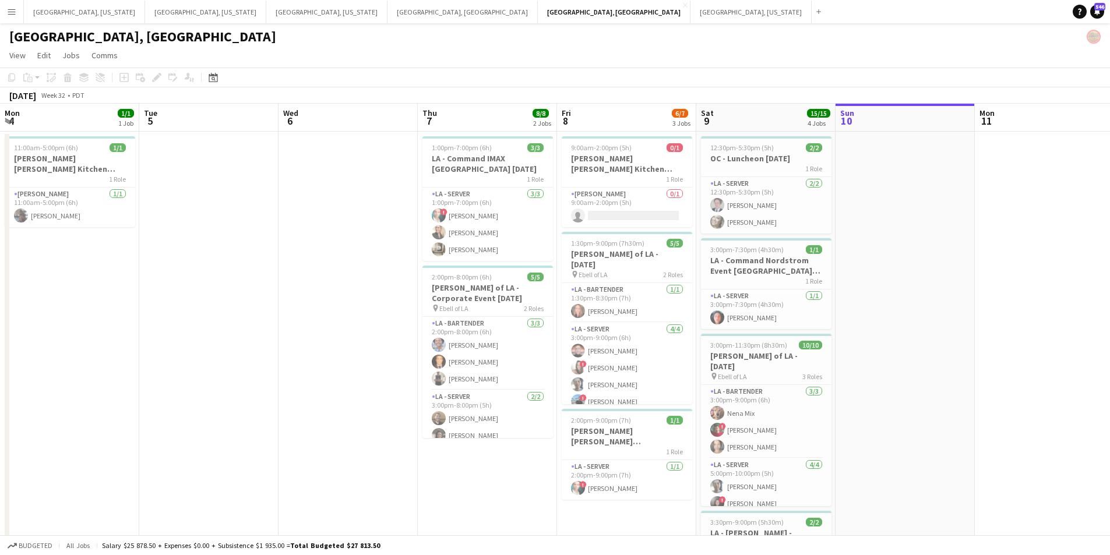
scroll to position [0, 287]
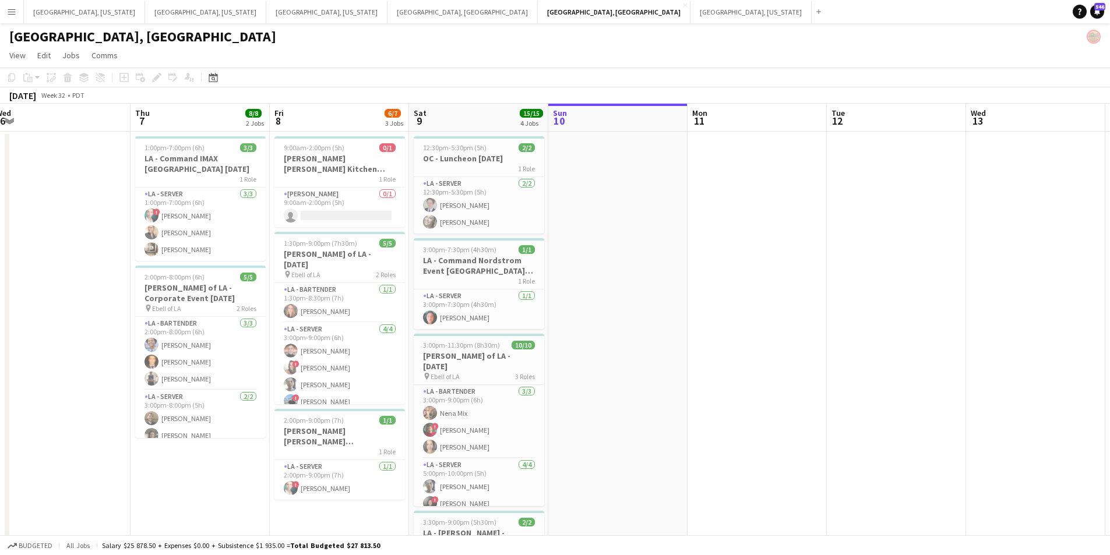
click at [15, 11] on app-icon "Menu" at bounding box center [11, 11] width 9 height 9
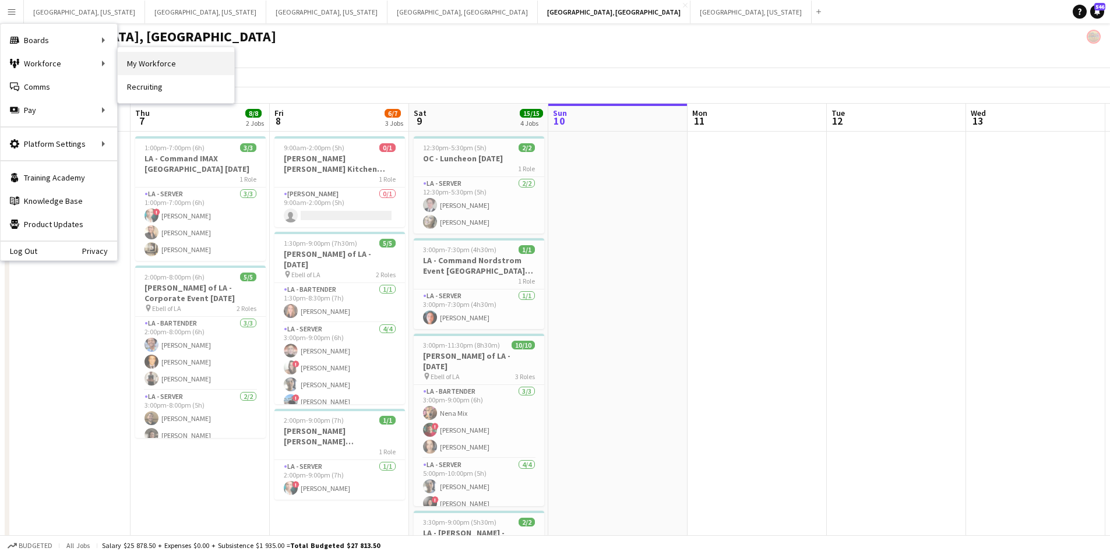
click at [177, 59] on link "My Workforce" at bounding box center [176, 63] width 117 height 23
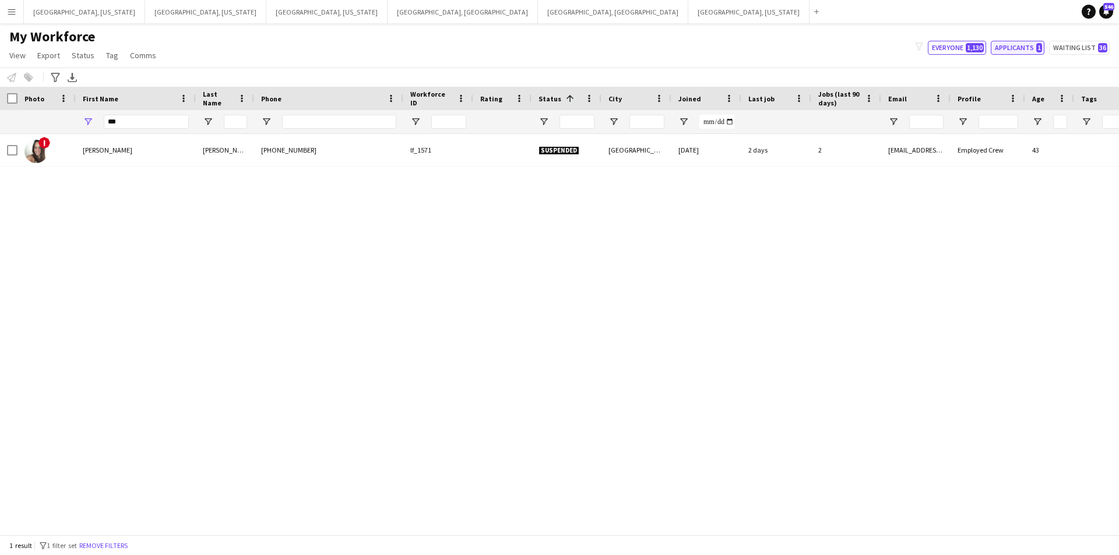
click at [1012, 41] on button "Applicants 1" at bounding box center [1018, 48] width 54 height 14
type input "**********"
click at [538, 11] on button "[GEOGRAPHIC_DATA], [GEOGRAPHIC_DATA] Close" at bounding box center [613, 12] width 150 height 23
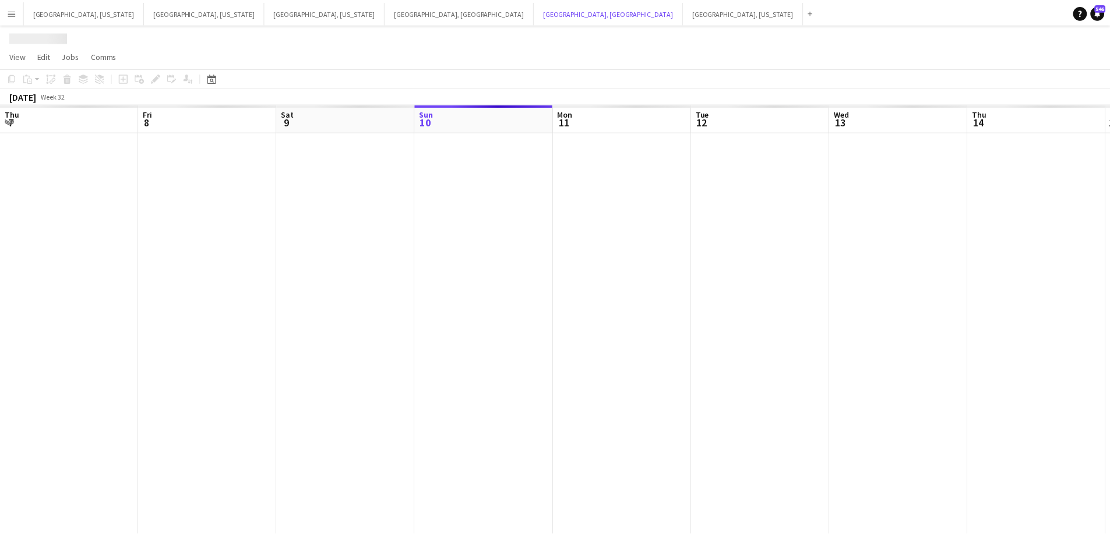
scroll to position [0, 279]
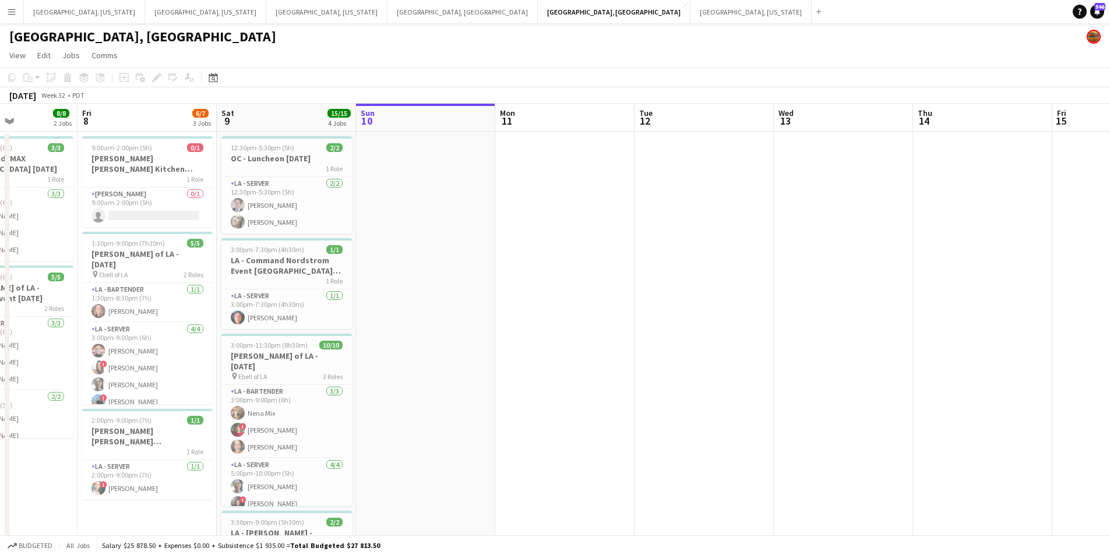
drag, startPoint x: 482, startPoint y: 361, endPoint x: 659, endPoint y: 340, distance: 178.3
click at [659, 340] on app-calendar-viewport "Tue 5 Wed 6 Thu 7 8/8 2 Jobs Fri 8 6/7 3 Jobs Sat 9 15/15 4 Jobs Sun 10 Mon 11 …" at bounding box center [555, 386] width 1110 height 564
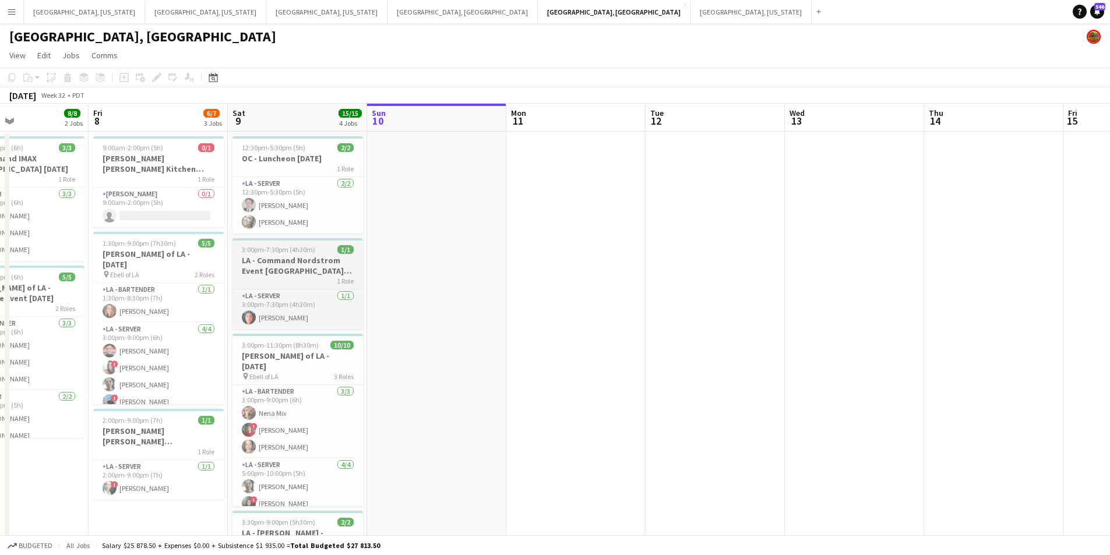
click at [287, 245] on app-job-card "3:00pm-7:30pm (4h30m) 1/1 LA - Command Nordstrom Event [GEOGRAPHIC_DATA] [DATE]…" at bounding box center [298, 283] width 131 height 91
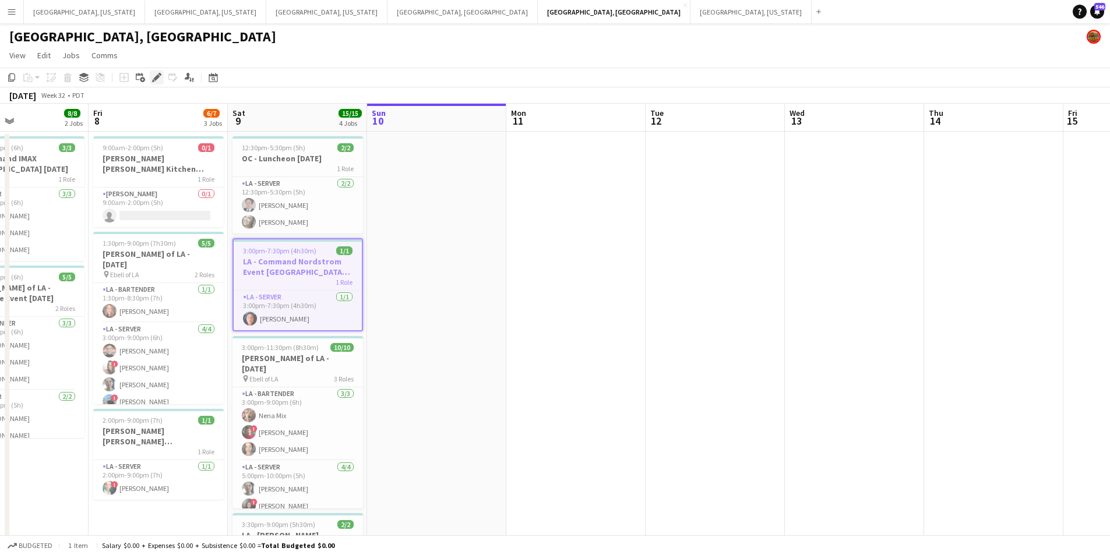
click at [153, 77] on icon "Edit" at bounding box center [156, 77] width 9 height 9
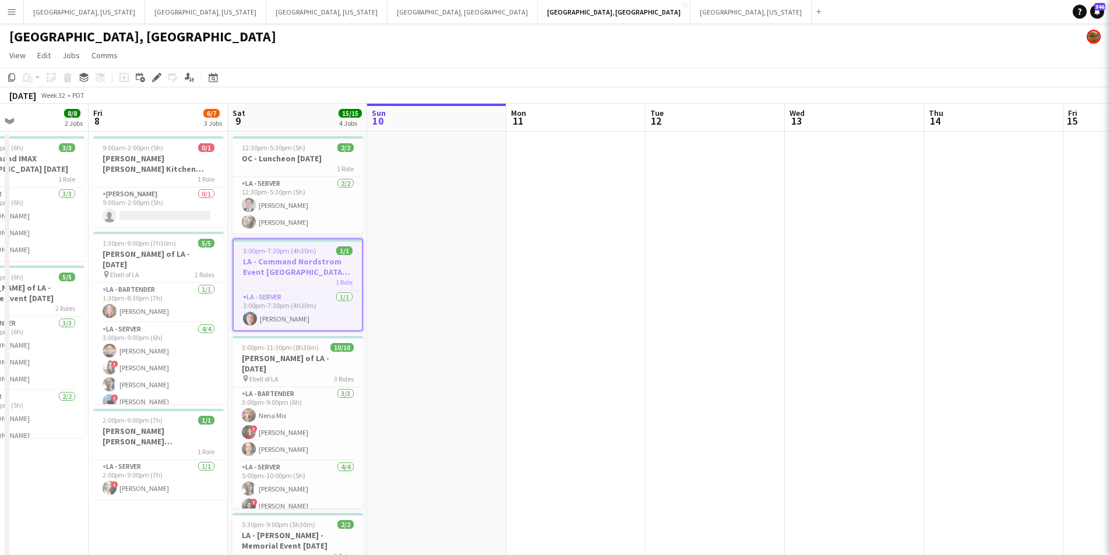
type input "**********"
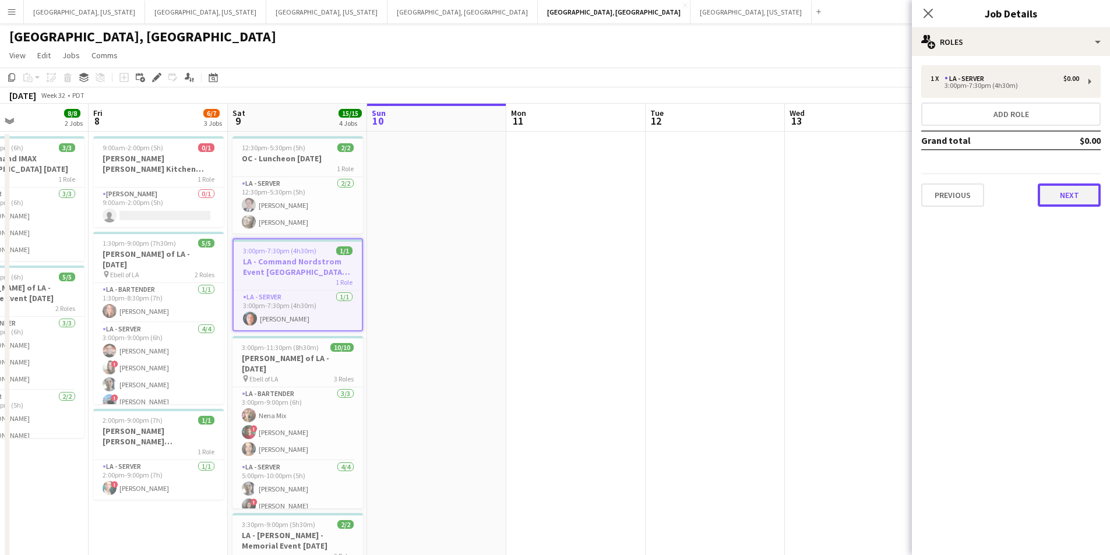
click at [1082, 206] on button "Next" at bounding box center [1069, 195] width 63 height 23
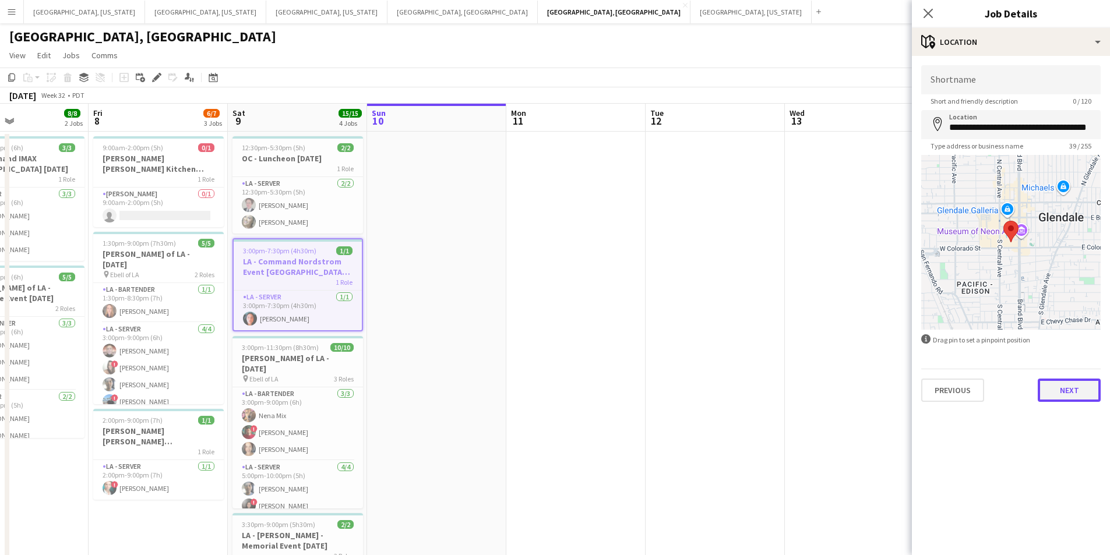
click at [1076, 391] on button "Next" at bounding box center [1069, 390] width 63 height 23
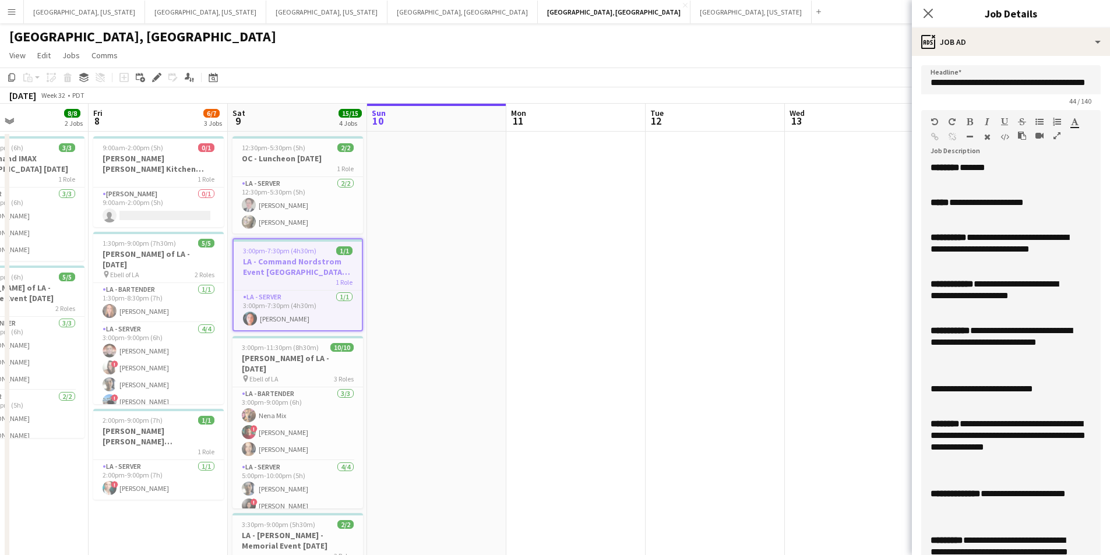
drag, startPoint x: 1088, startPoint y: 230, endPoint x: 1050, endPoint y: 578, distance: 350.5
click at [1050, 555] on html "Menu Boards Boards Boards All jobs Status Workforce Workforce My Workforce Recr…" at bounding box center [555, 344] width 1110 height 688
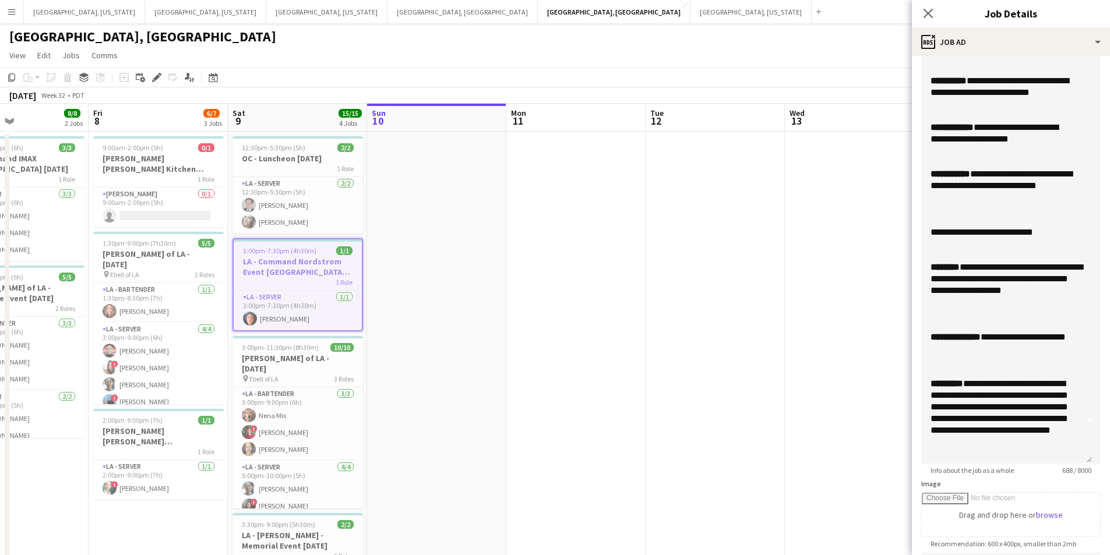
scroll to position [0, 0]
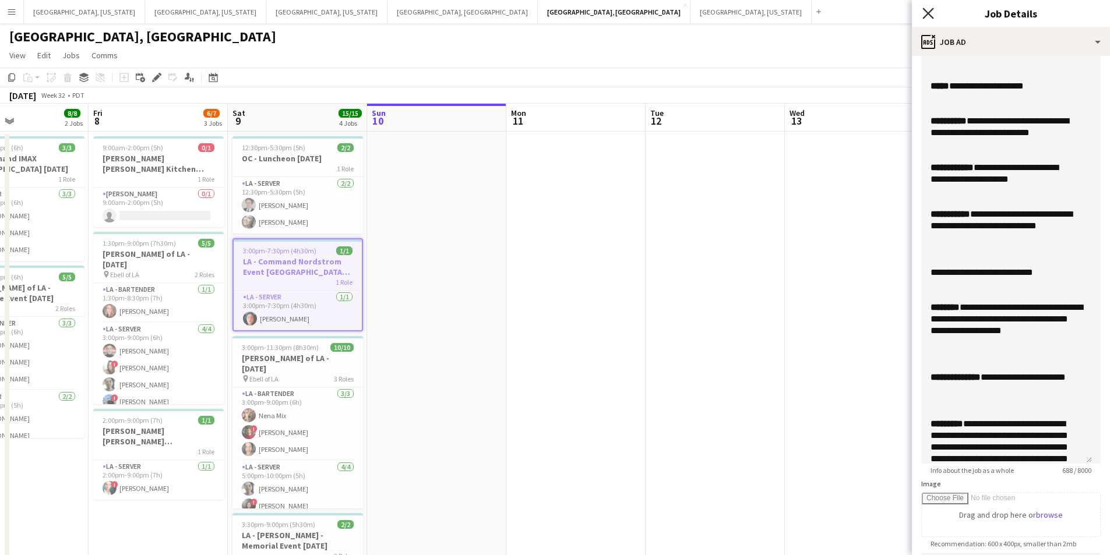
click at [930, 14] on icon "Close pop-in" at bounding box center [927, 13] width 11 height 11
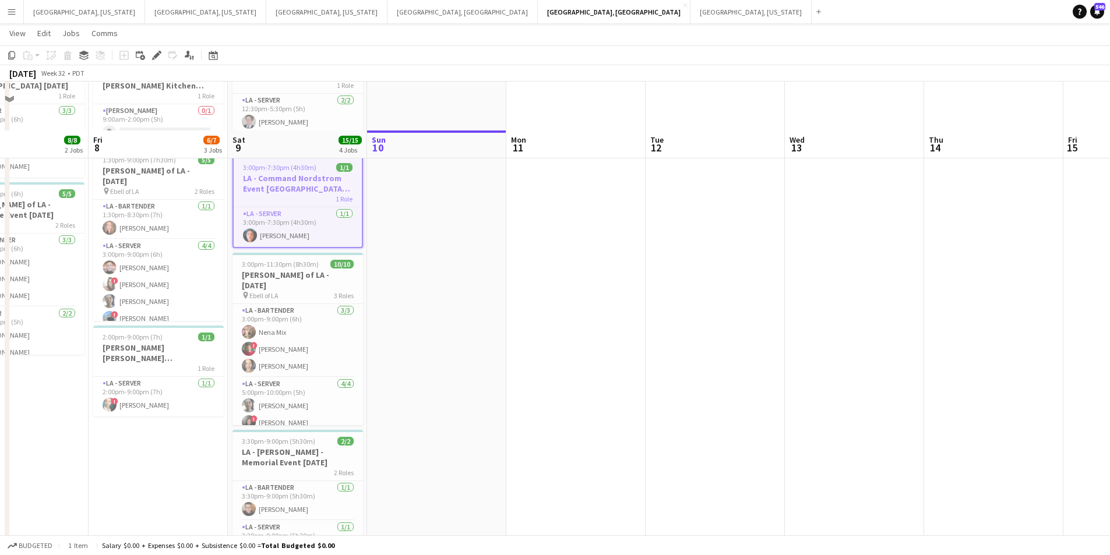
scroll to position [131, 0]
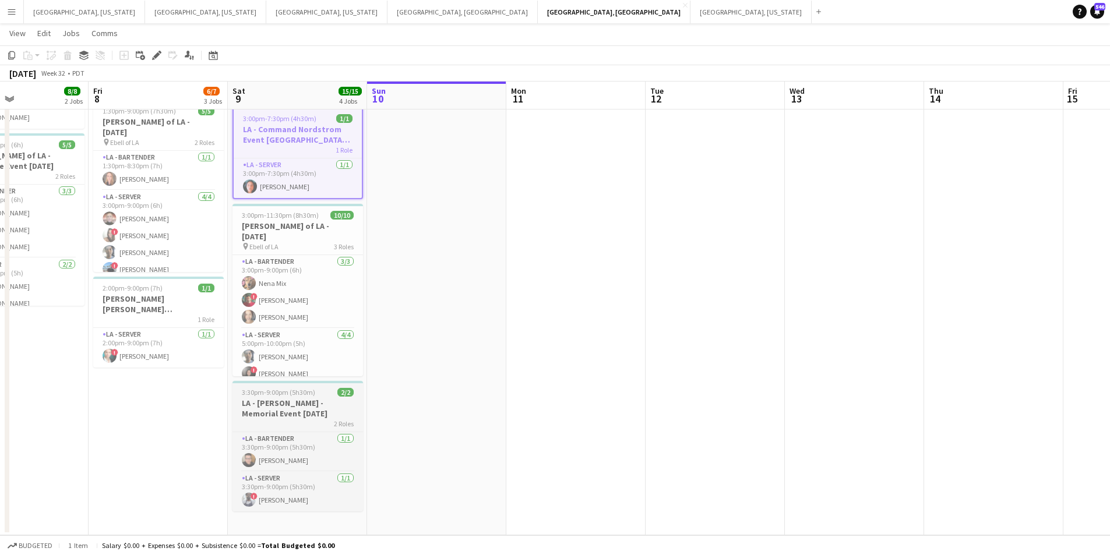
click at [305, 407] on h3 "LA - [PERSON_NAME] - Memorial Event [DATE]" at bounding box center [298, 408] width 131 height 21
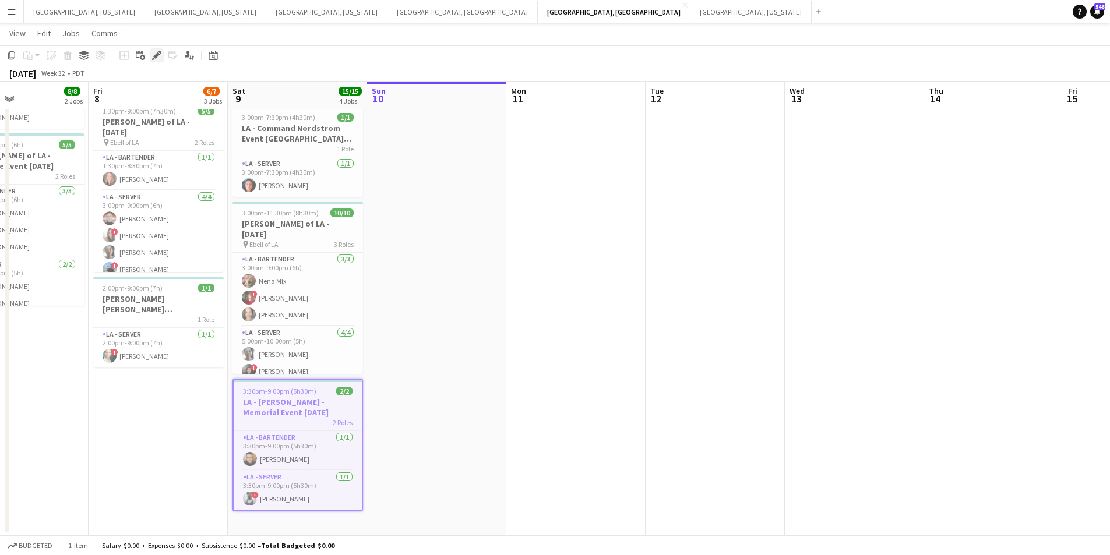
click at [156, 57] on icon at bounding box center [156, 55] width 6 height 6
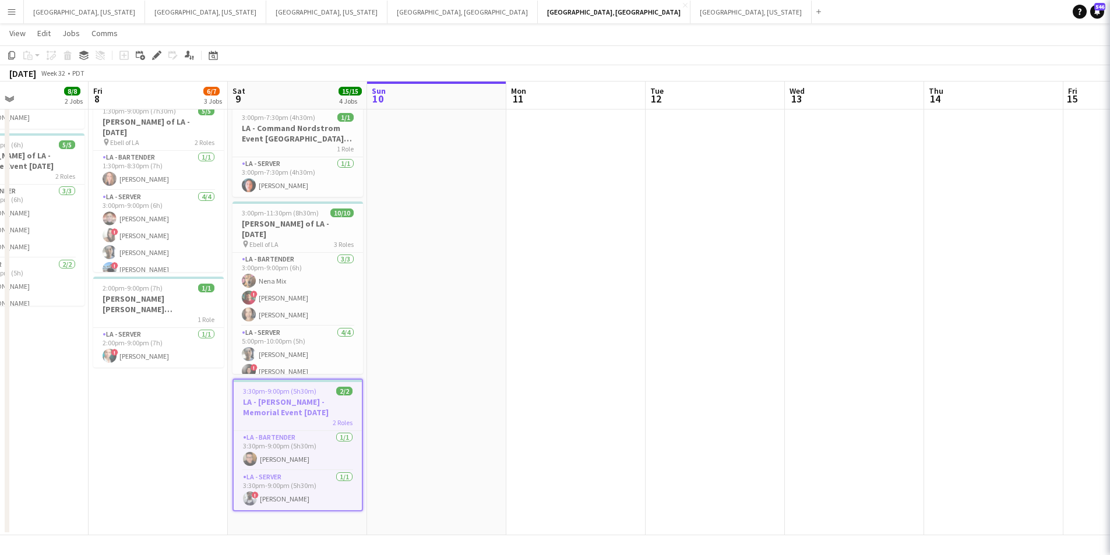
type input "**********"
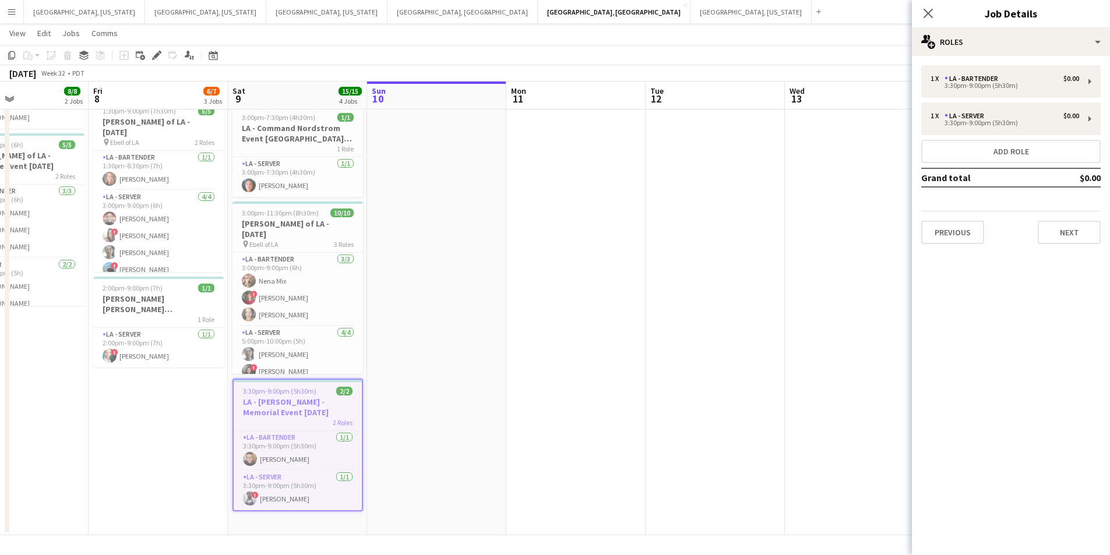
click at [1105, 235] on div "1 x LA - Bartender $0.00 3:30pm-9:00pm (5h30m) 1 x LA - Server $0.00 3:30pm-9:0…" at bounding box center [1011, 154] width 198 height 179
drag, startPoint x: 1086, startPoint y: 249, endPoint x: 1078, endPoint y: 238, distance: 14.1
click at [1086, 247] on div "1 x LA - Bartender $0.00 3:30pm-9:00pm (5h30m) 1 x LA - Server $0.00 3:30pm-9:0…" at bounding box center [1011, 155] width 198 height 198
click at [1078, 238] on button "Next" at bounding box center [1069, 232] width 63 height 23
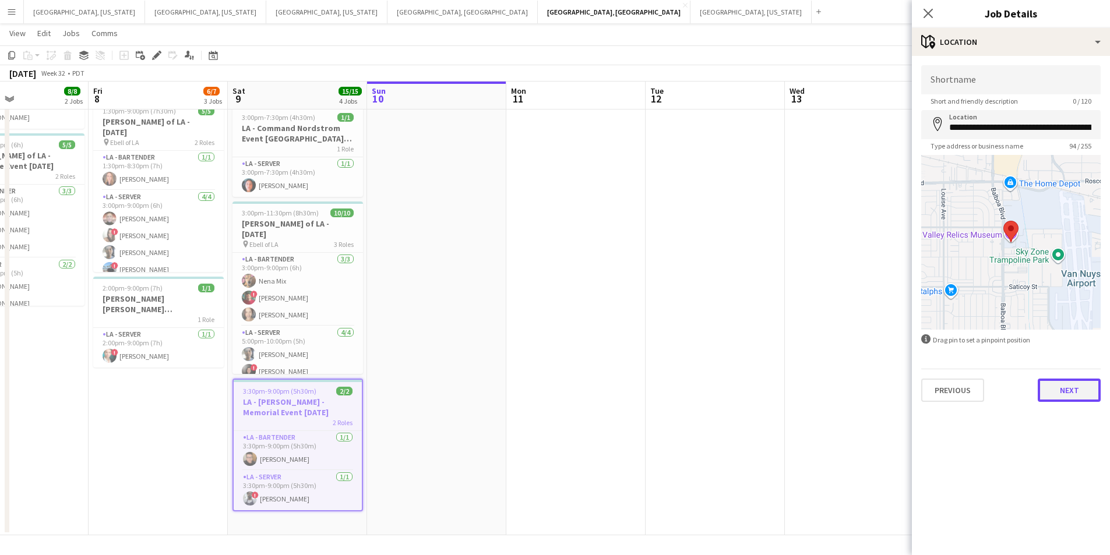
click at [1068, 388] on button "Next" at bounding box center [1069, 390] width 63 height 23
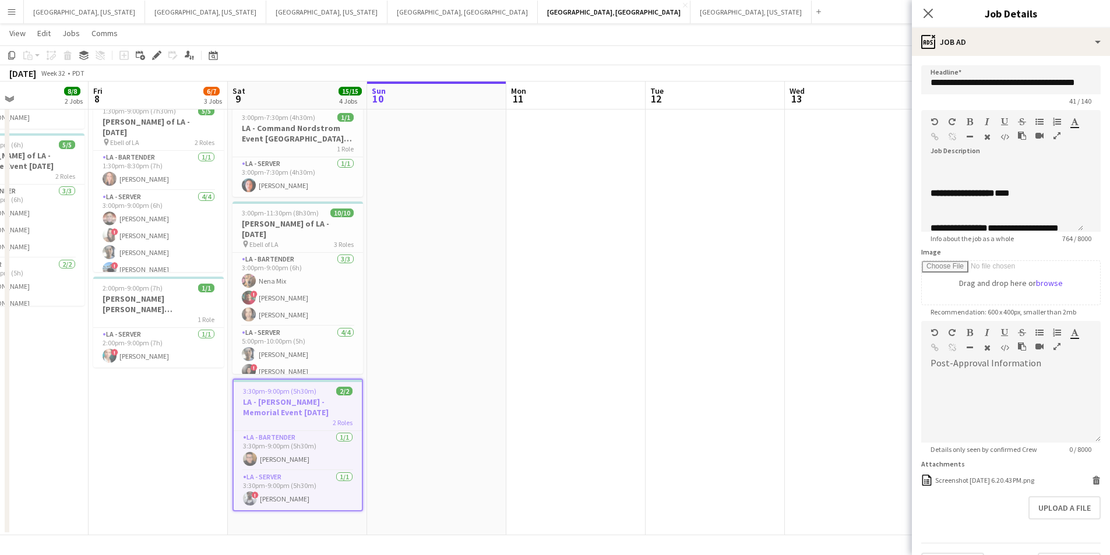
scroll to position [58, 0]
click at [931, 13] on icon "Close pop-in" at bounding box center [927, 13] width 11 height 11
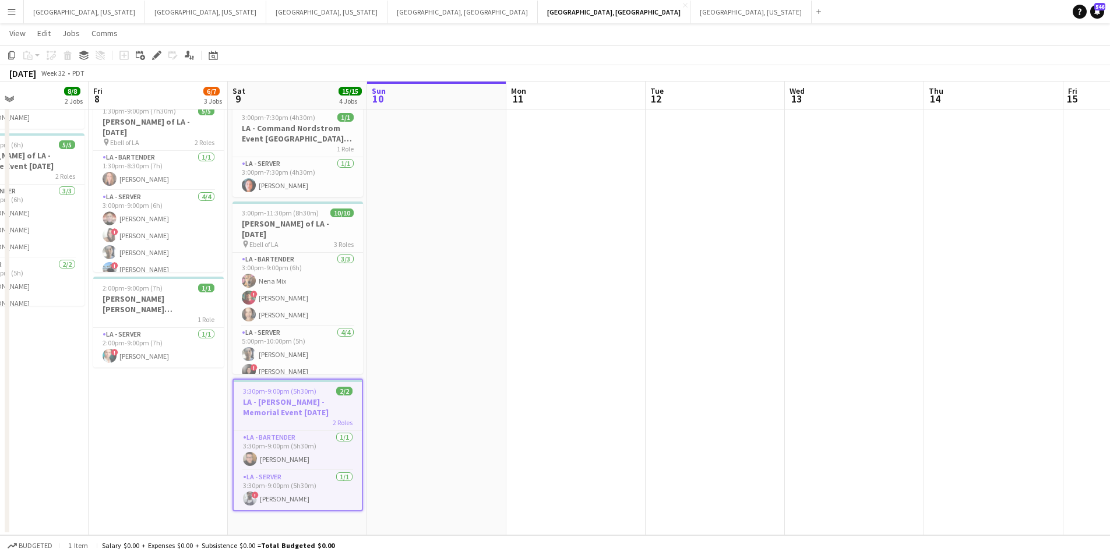
click at [2, 15] on button "Menu" at bounding box center [11, 11] width 23 height 23
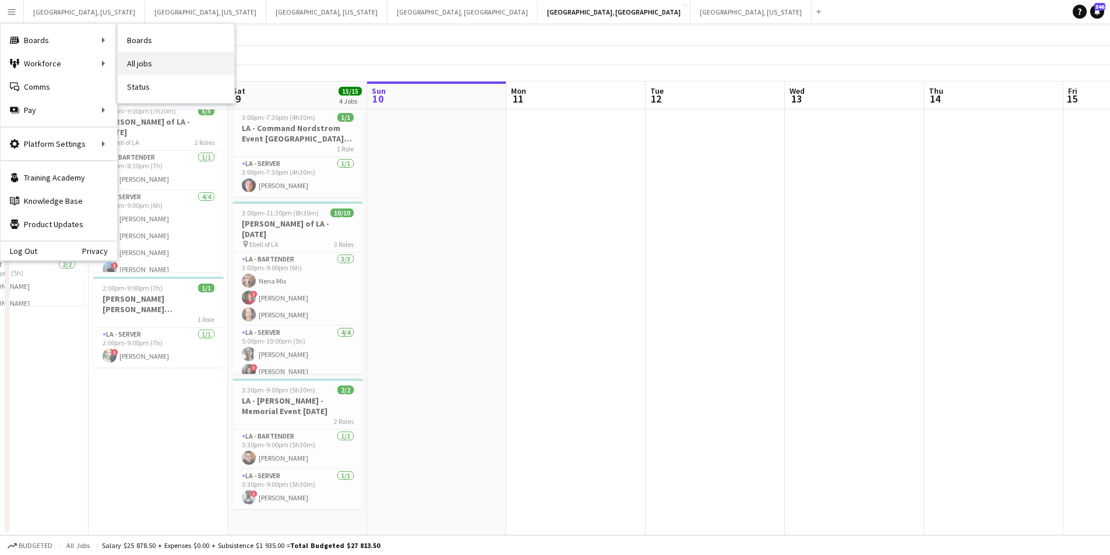
click at [168, 58] on link "All jobs" at bounding box center [176, 63] width 117 height 23
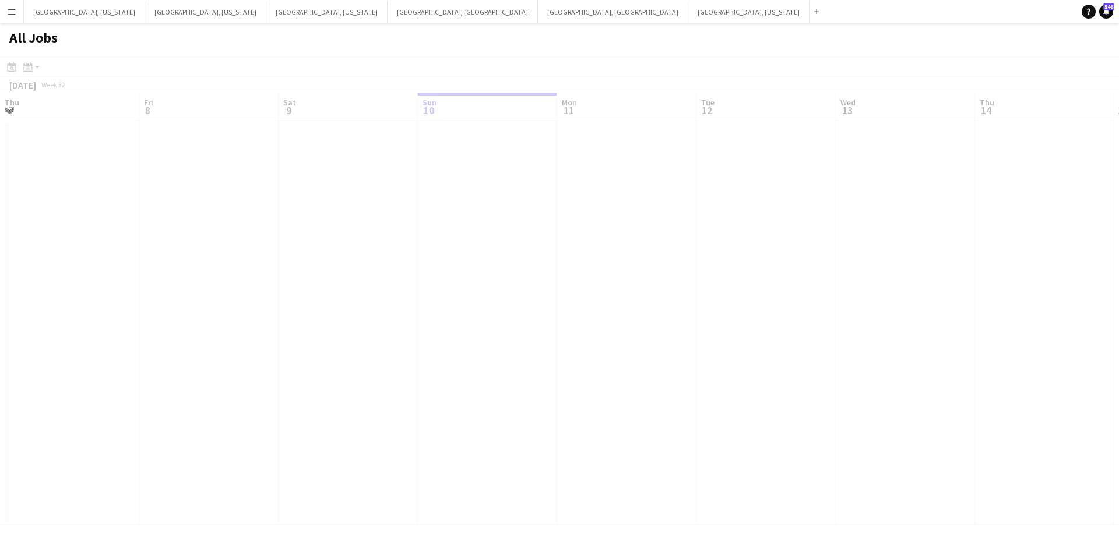
scroll to position [0, 279]
click at [8, 8] on app-icon "Menu" at bounding box center [11, 11] width 9 height 9
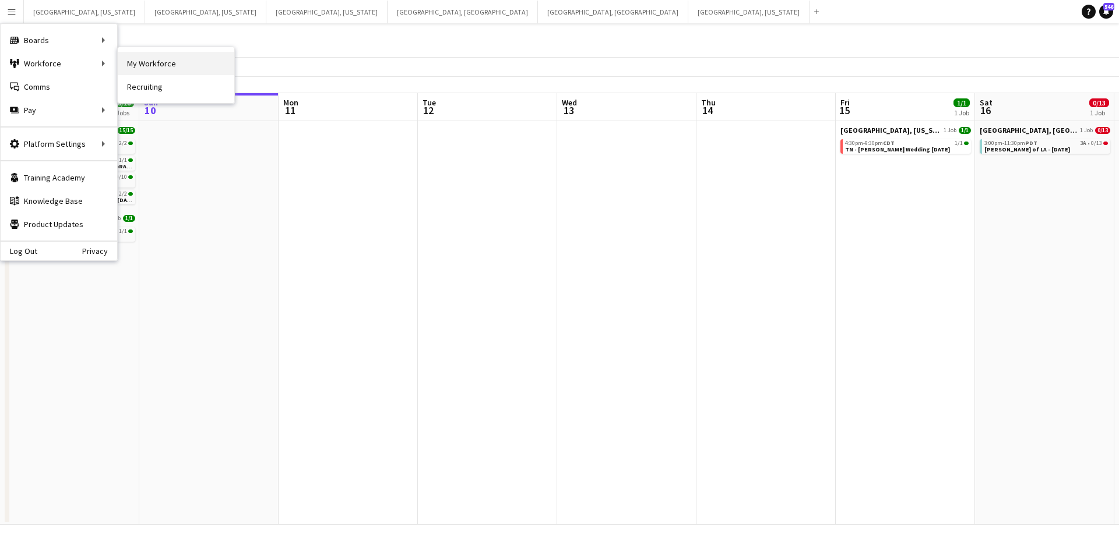
click at [145, 60] on link "My Workforce" at bounding box center [176, 63] width 117 height 23
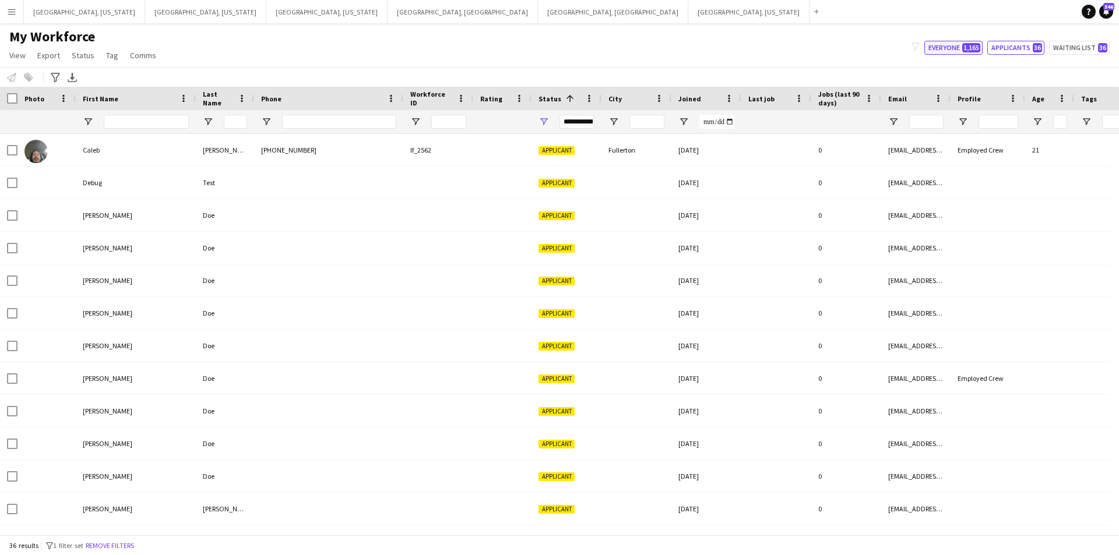
click at [943, 50] on button "Everyone 1,165" at bounding box center [953, 48] width 58 height 14
type input "**********"
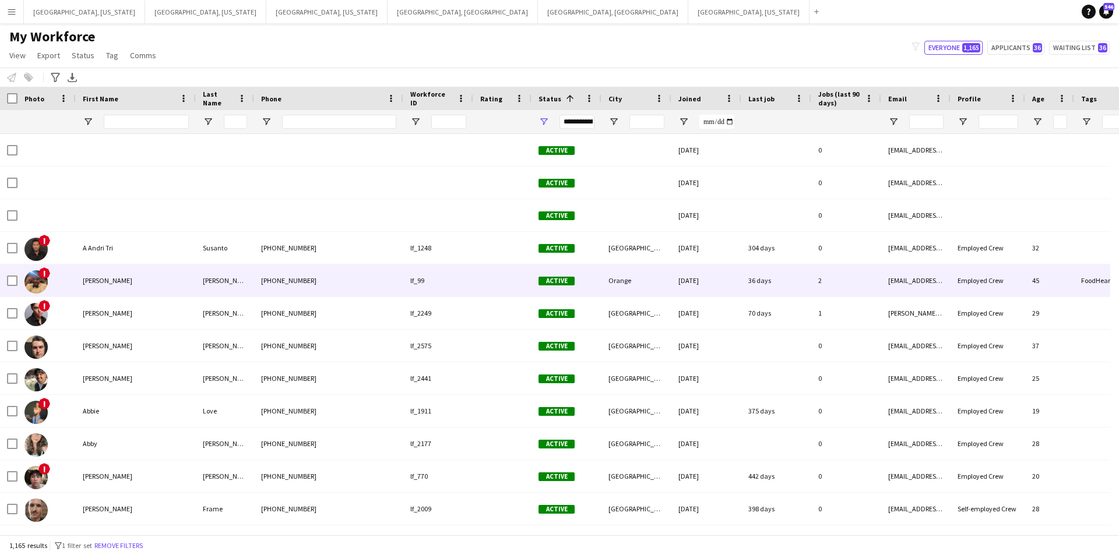
click at [208, 281] on div "[PERSON_NAME]" at bounding box center [225, 281] width 58 height 32
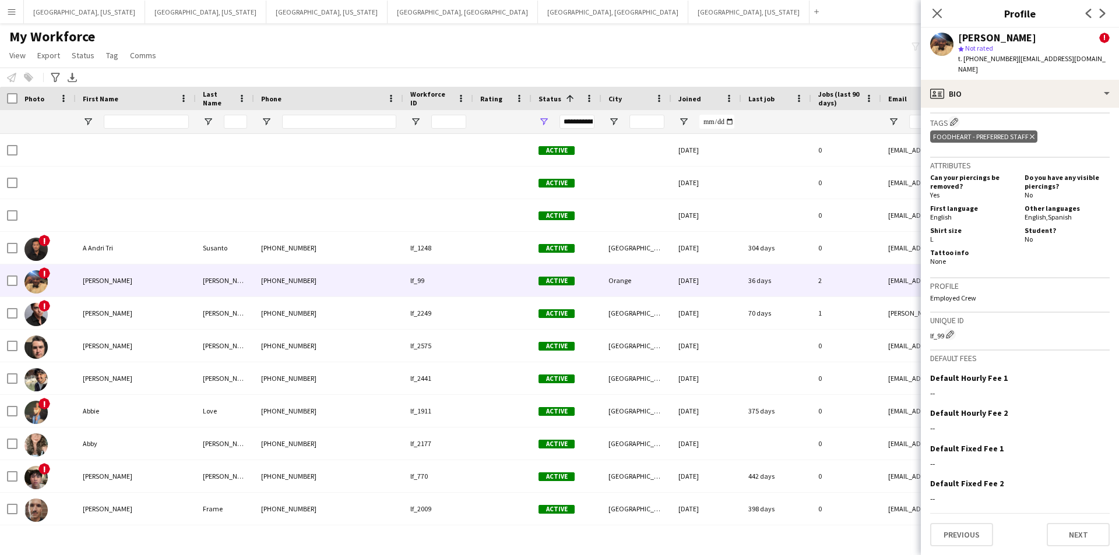
scroll to position [528, 0]
click at [934, 336] on div "lf_99 Edit crew unique ID" at bounding box center [1019, 334] width 179 height 12
click at [938, 336] on div "lf_99 Edit crew unique ID" at bounding box center [1019, 334] width 179 height 12
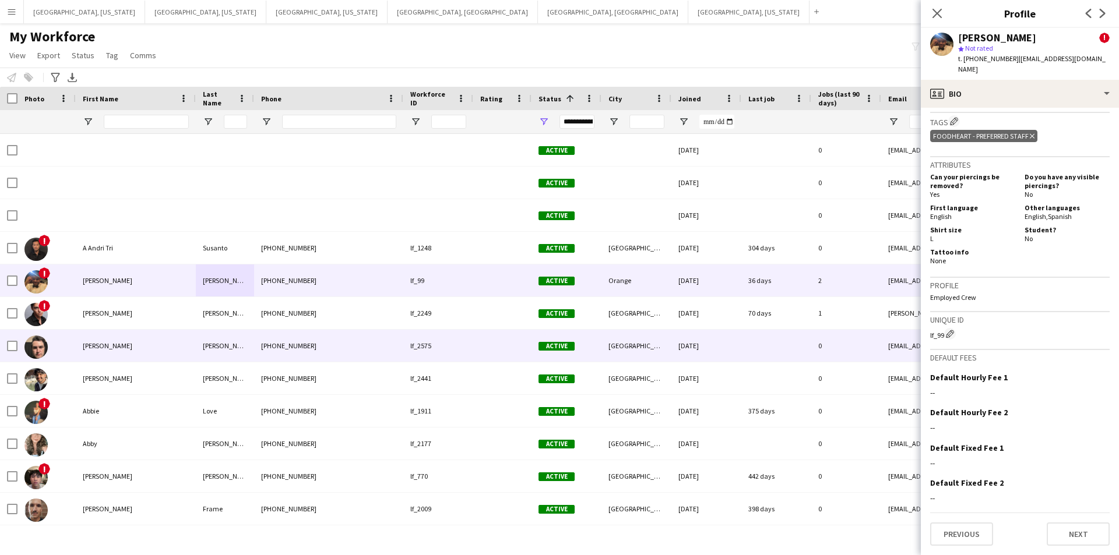
drag, startPoint x: 997, startPoint y: 342, endPoint x: 890, endPoint y: 338, distance: 106.7
click at [890, 338] on body "Menu Boards Boards Boards All jobs Status Workforce Workforce My Workforce Recr…" at bounding box center [559, 277] width 1119 height 555
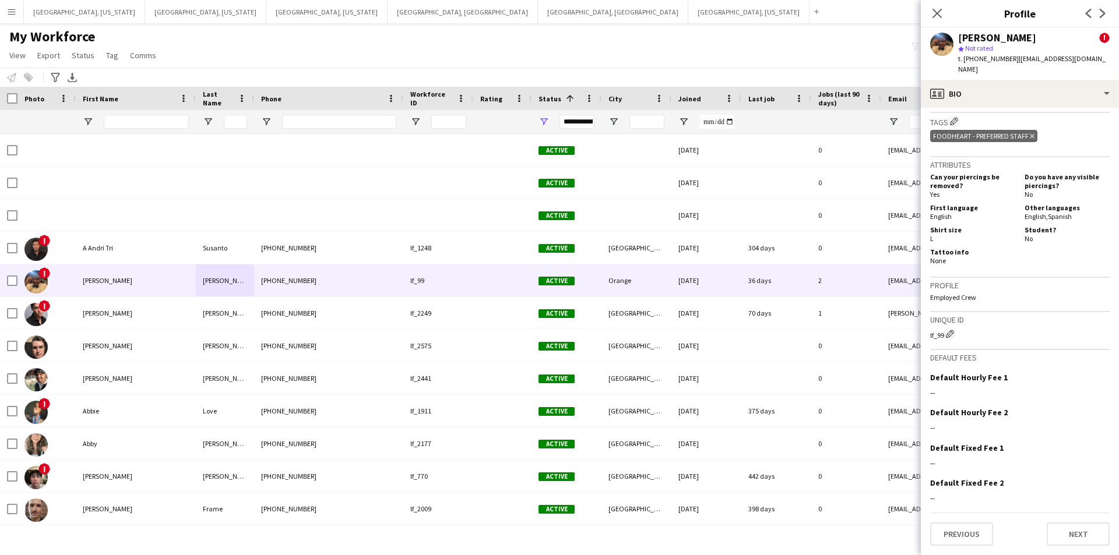
click at [1041, 330] on div "lf_99 Edit crew unique ID" at bounding box center [1019, 334] width 179 height 12
drag, startPoint x: 977, startPoint y: 321, endPoint x: 927, endPoint y: 319, distance: 50.7
click at [926, 319] on app-crew-profile-bio "Open photos pop-in Alerts chevron-right [DATE] – INTERNAL NOTE Rollin Hero ! Al…" at bounding box center [1020, 332] width 198 height 448
click at [936, 15] on icon at bounding box center [936, 13] width 11 height 11
